Goal: Task Accomplishment & Management: Manage account settings

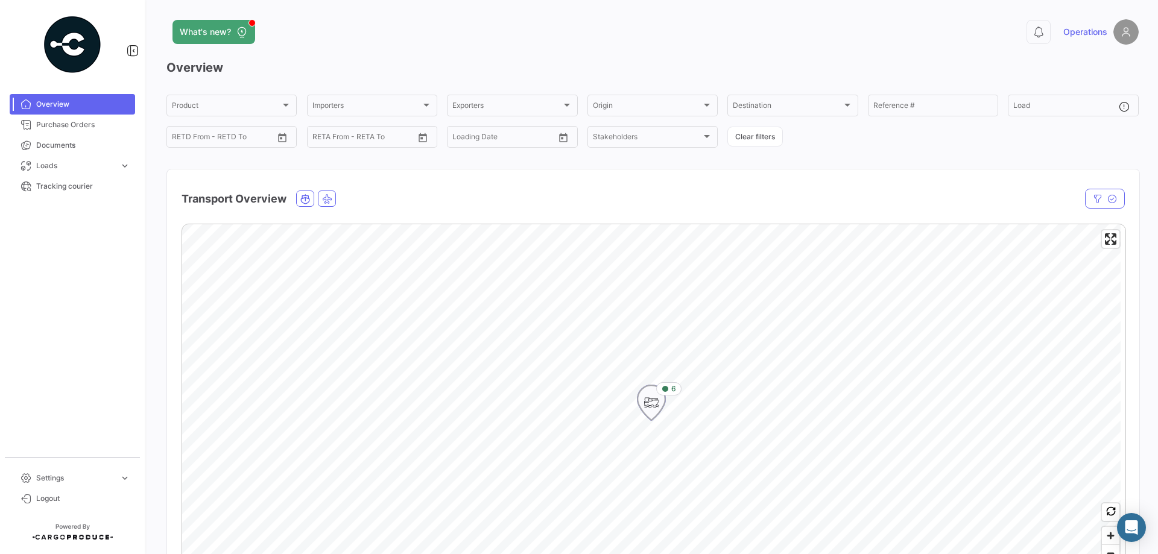
click at [655, 404] on icon "Map marker" at bounding box center [651, 402] width 17 height 25
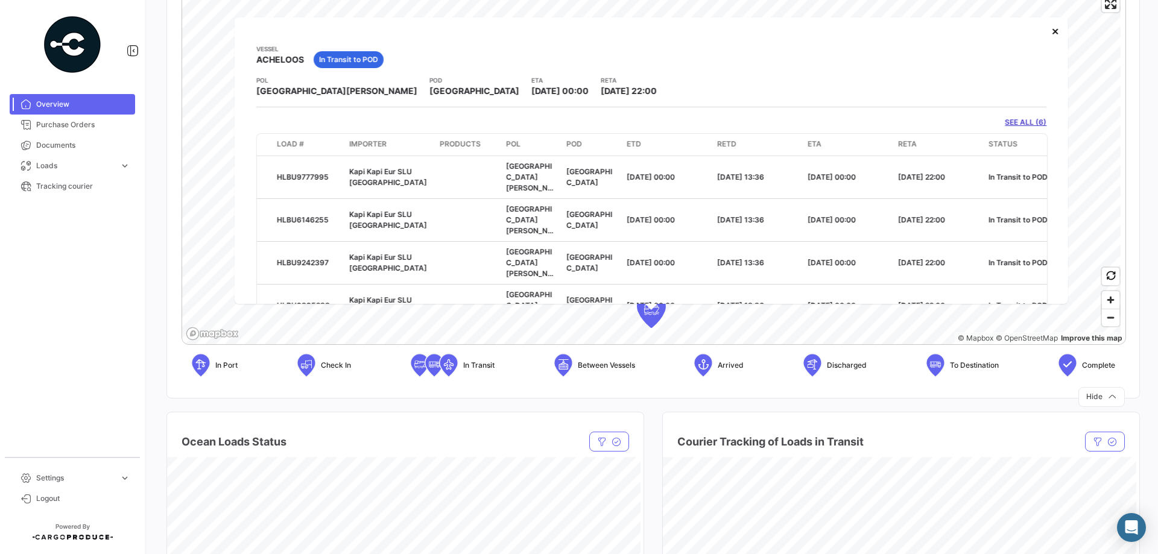
scroll to position [241, 0]
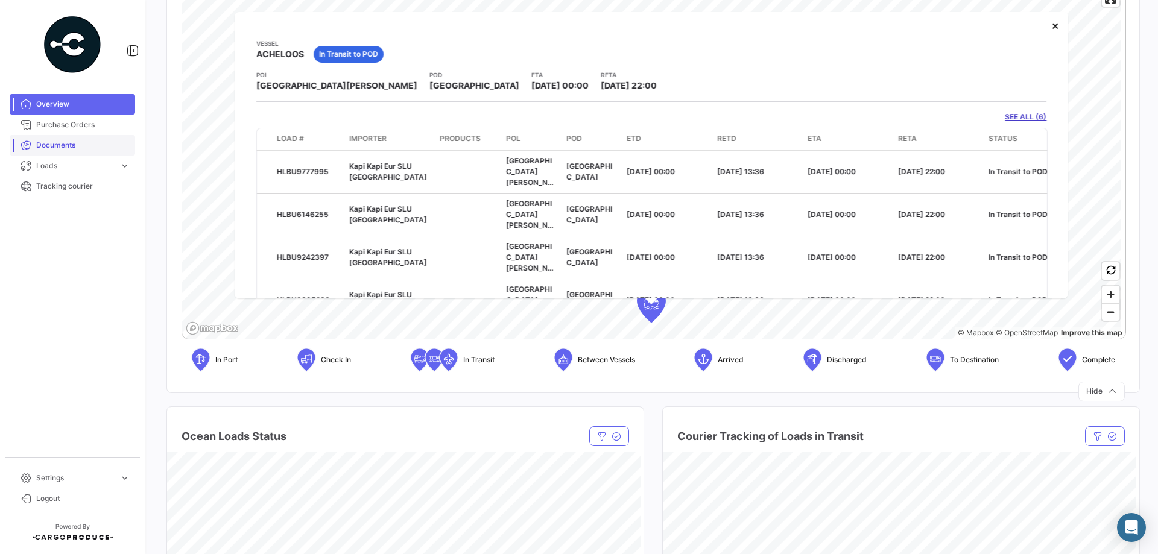
click at [32, 151] on link "Documents" at bounding box center [72, 145] width 125 height 21
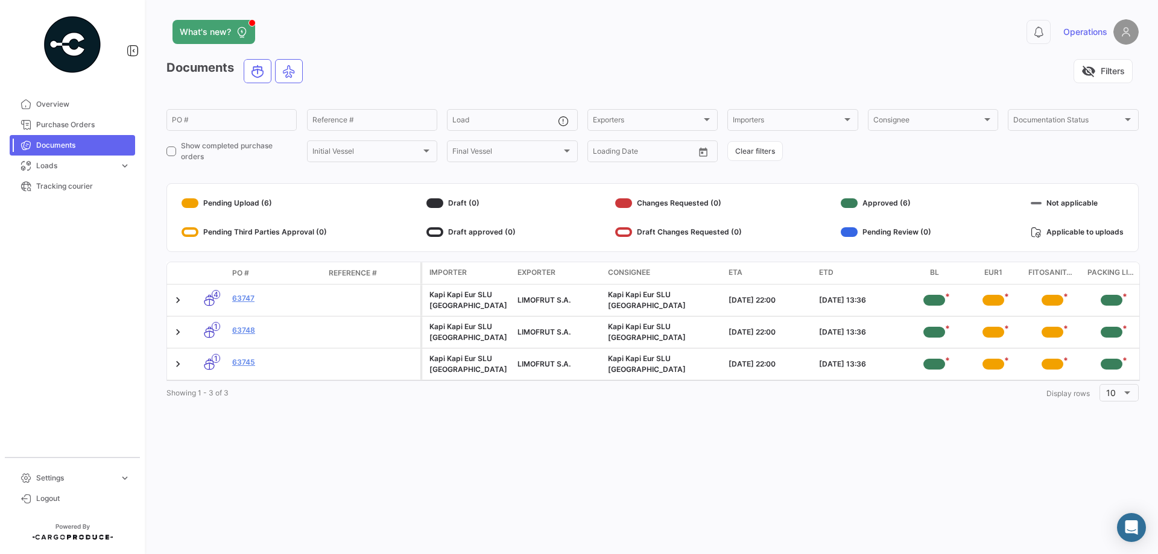
click at [1080, 32] on span "Operations" at bounding box center [1086, 32] width 44 height 12
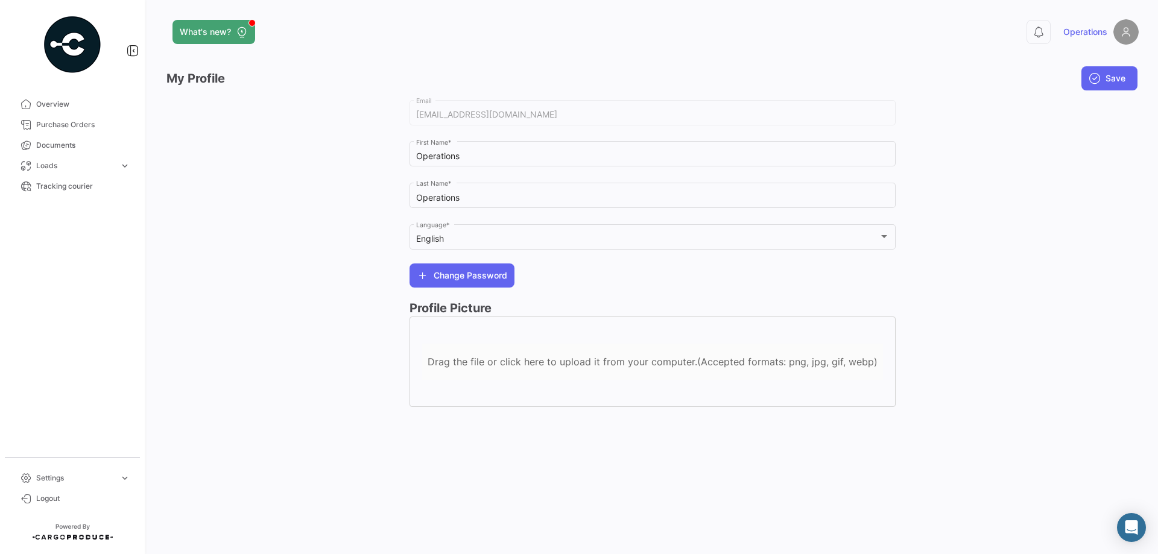
click at [1097, 27] on span "Operations" at bounding box center [1086, 32] width 44 height 12
click at [1114, 31] on img at bounding box center [1126, 31] width 25 height 25
click at [1067, 31] on span "Operations" at bounding box center [1086, 32] width 44 height 12
click at [1129, 28] on img at bounding box center [1126, 31] width 25 height 25
click at [52, 506] on link "Logout" at bounding box center [72, 499] width 125 height 21
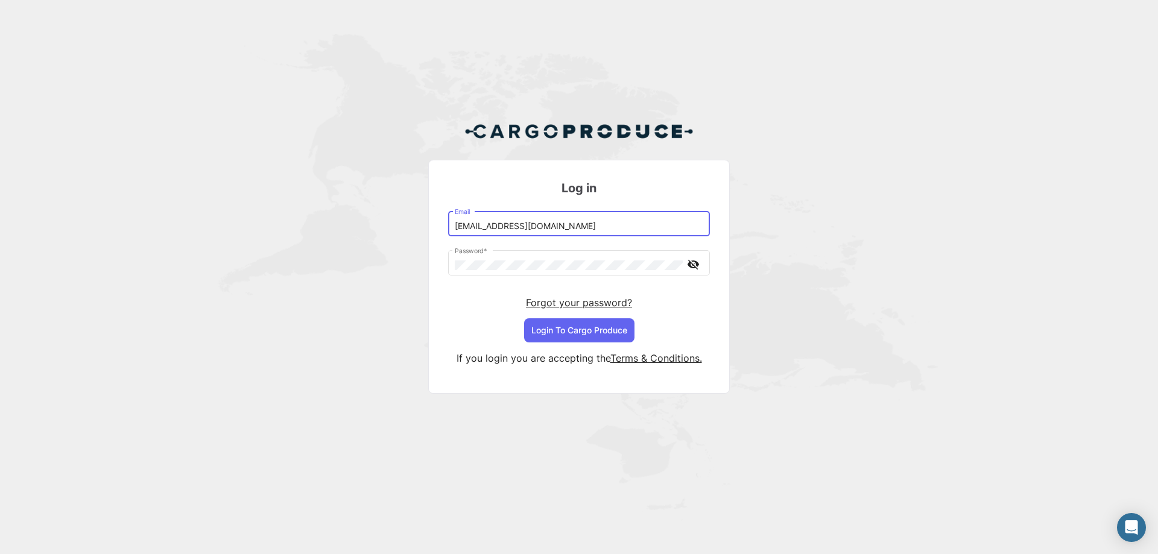
click at [568, 229] on input "[EMAIL_ADDRESS][DOMAIN_NAME]" at bounding box center [579, 226] width 249 height 10
drag, startPoint x: 597, startPoint y: 227, endPoint x: 434, endPoint y: 227, distance: 162.9
click at [434, 227] on mat-card "Log in [EMAIL_ADDRESS][DOMAIN_NAME] Email Password * visibility_off Forgot your…" at bounding box center [579, 277] width 302 height 234
click at [497, 228] on input "[EMAIL_ADDRESS][DOMAIN_NAME]" at bounding box center [579, 226] width 249 height 10
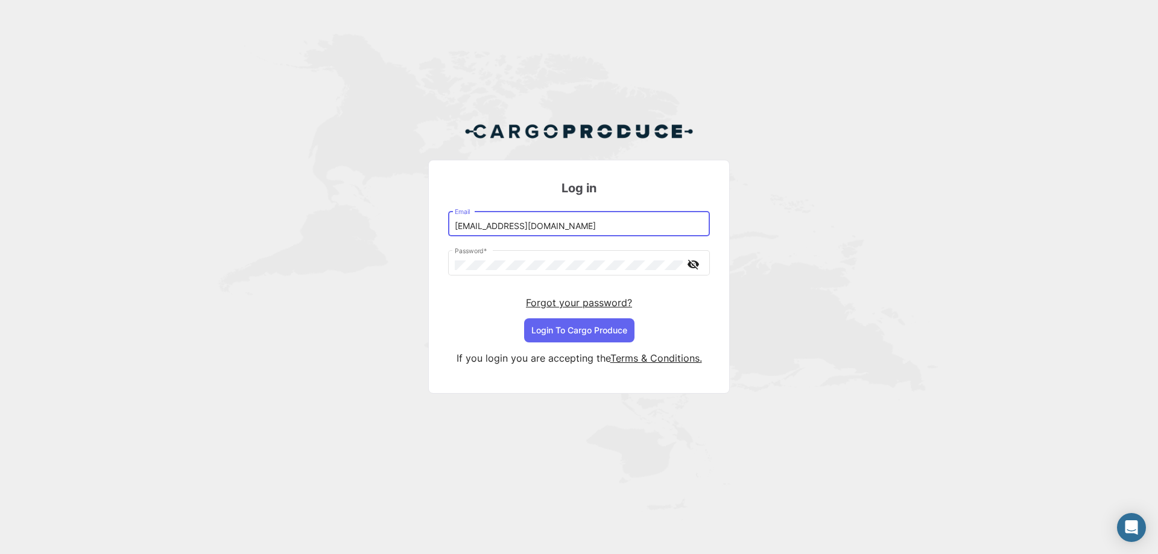
click at [496, 227] on input "[EMAIL_ADDRESS][DOMAIN_NAME]" at bounding box center [579, 226] width 249 height 10
click at [566, 224] on input "[EMAIL_ADDRESS][DOMAIN_NAME]" at bounding box center [579, 226] width 249 height 10
click at [495, 230] on input "[EMAIL_ADDRESS][DOMAIN_NAME]" at bounding box center [579, 226] width 249 height 10
type input "[PERSON_NAME][EMAIL_ADDRESS][DOMAIN_NAME]"
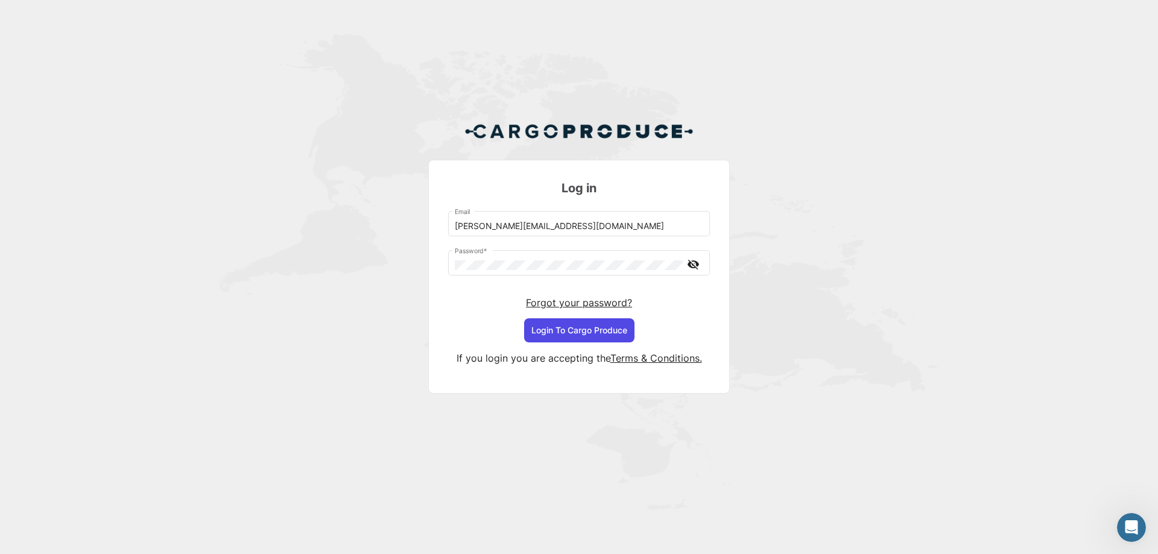
click at [576, 336] on button "Login To Cargo Produce" at bounding box center [579, 331] width 110 height 24
